Goal: Task Accomplishment & Management: Manage account settings

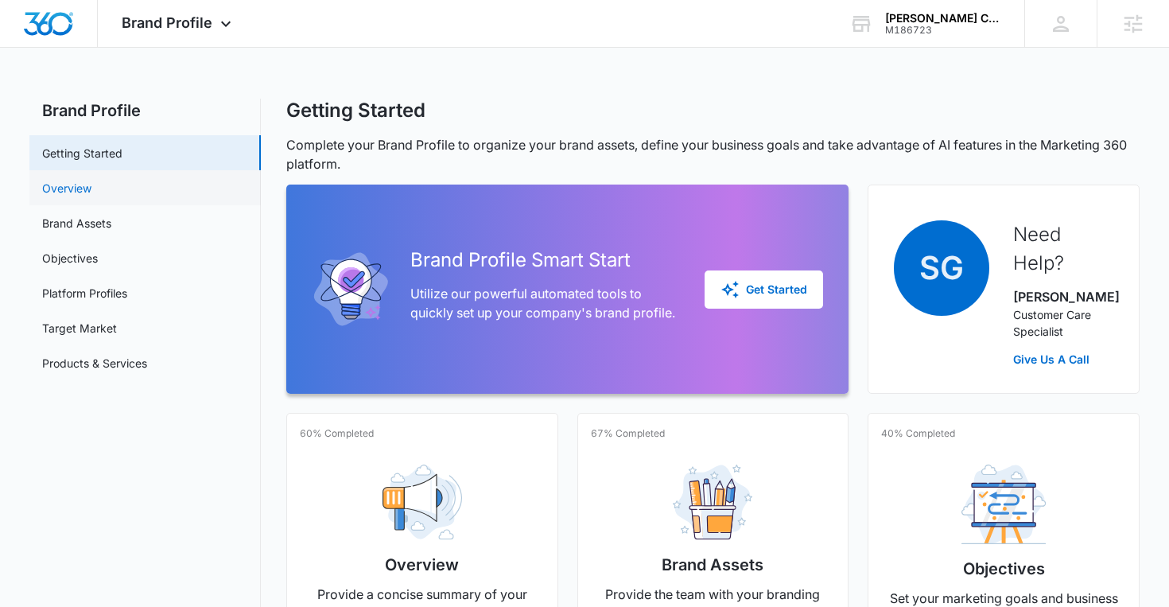
click at [91, 184] on link "Overview" at bounding box center [66, 188] width 49 height 17
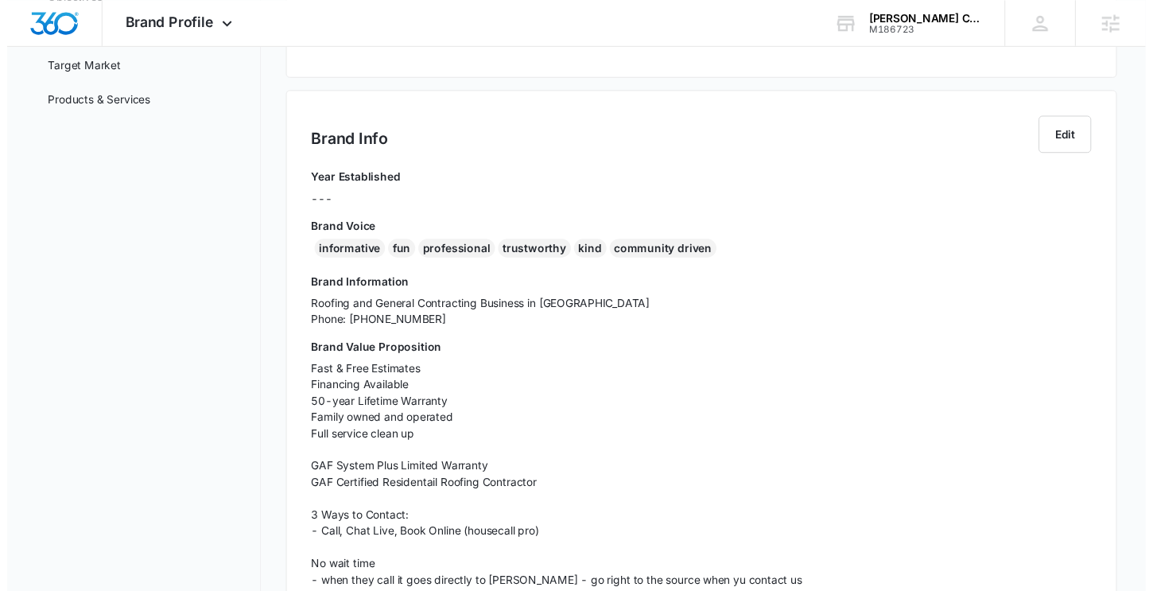
scroll to position [265, 0]
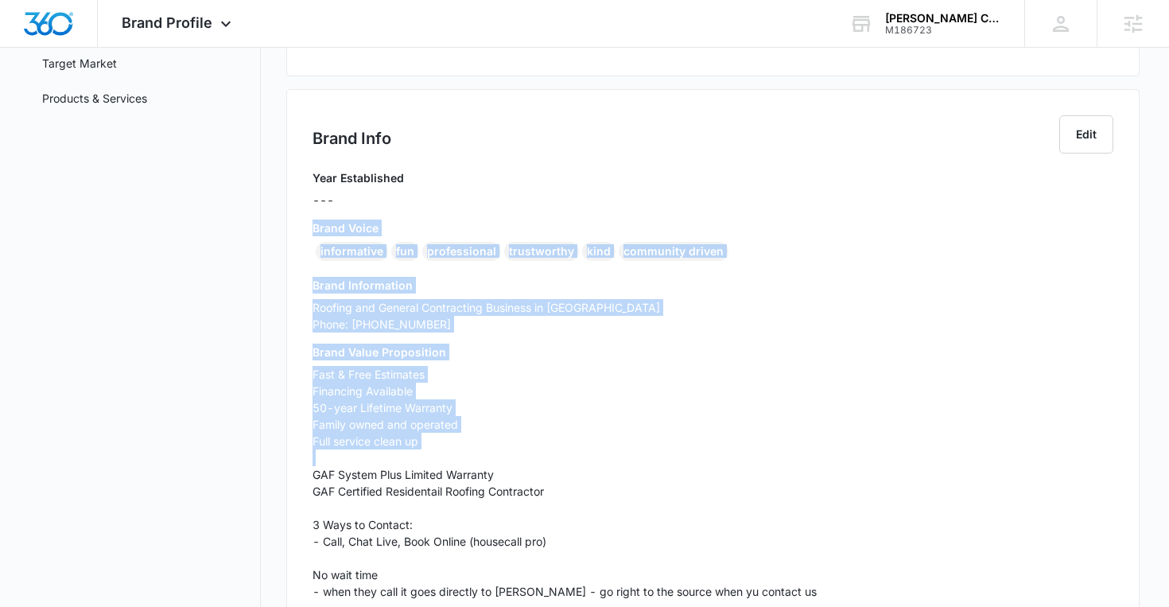
drag, startPoint x: 313, startPoint y: 227, endPoint x: 307, endPoint y: 477, distance: 250.5
click at [307, 477] on div "Brand Info Edit Year Established --- Brand Voice informative fun professional t…" at bounding box center [713, 404] width 854 height 631
click at [476, 290] on h3 "Brand Information" at bounding box center [714, 285] width 802 height 17
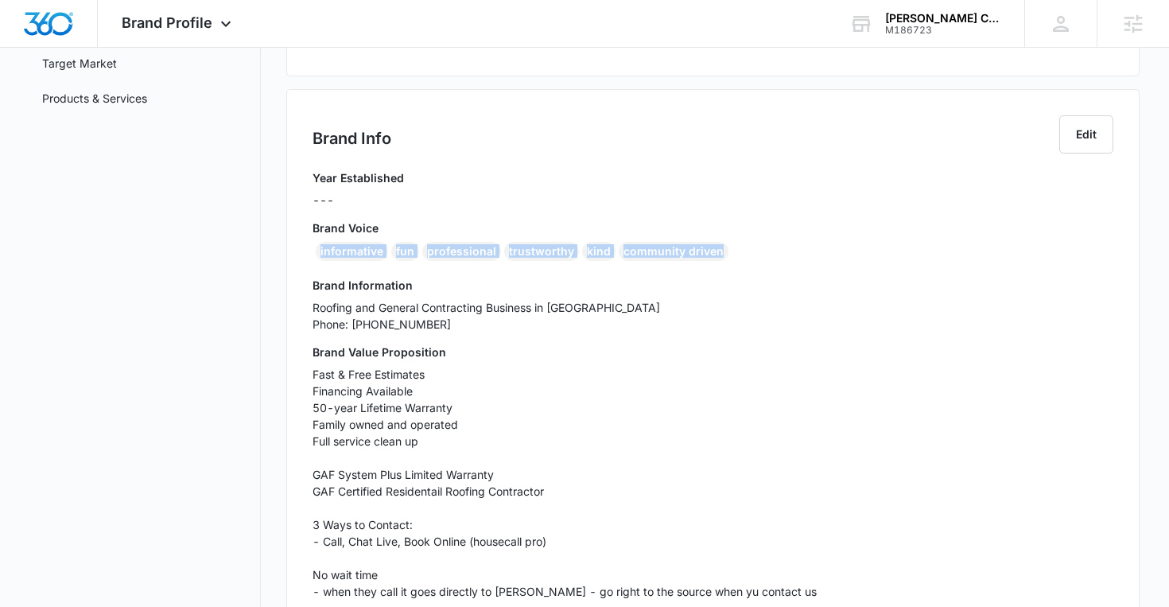
drag, startPoint x: 320, startPoint y: 250, endPoint x: 736, endPoint y: 250, distance: 415.9
click at [736, 250] on div "informative fun professional trustworthy kind community driven" at bounding box center [714, 254] width 802 height 25
copy div "informative fun professional trustworthy kind community driven"
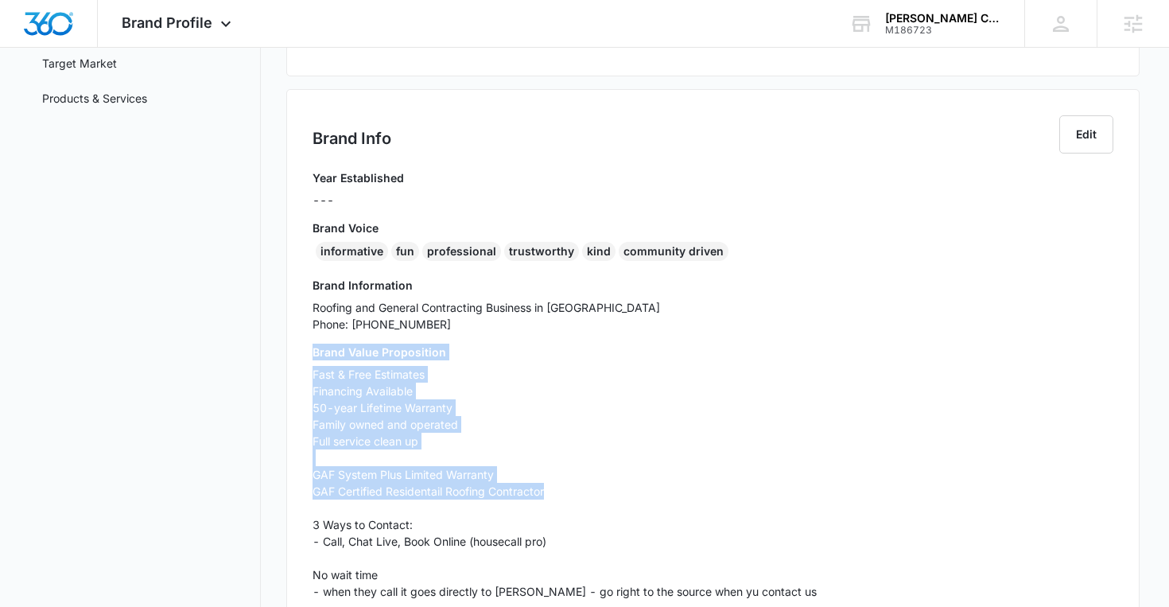
drag, startPoint x: 313, startPoint y: 355, endPoint x: 560, endPoint y: 495, distance: 284.2
click at [560, 495] on div "Brand Value Proposition Fast & Free Estimates Financing Available 50-year Lifet…" at bounding box center [714, 494] width 802 height 301
copy div "Brand Value Proposition Fast & Free Estimates Financing Available 50-year Lifet…"
